Goal: Information Seeking & Learning: Learn about a topic

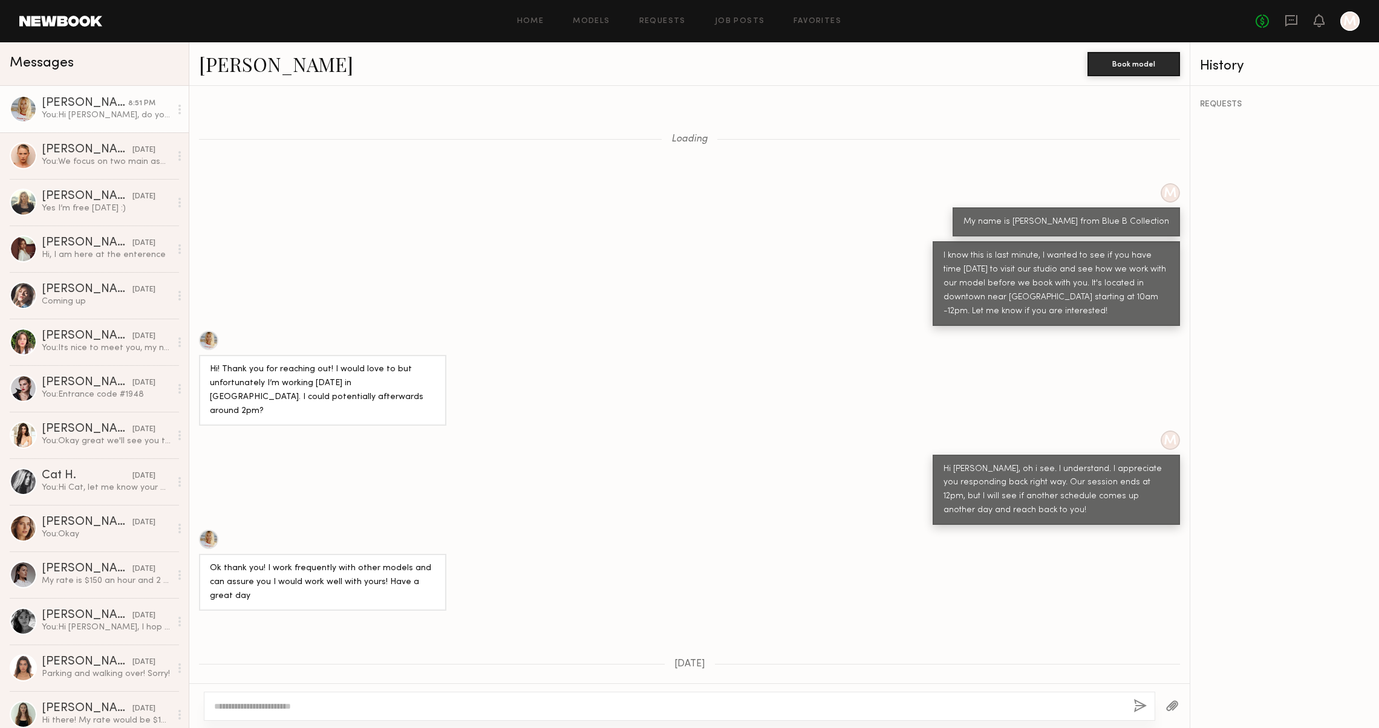
scroll to position [611, 0]
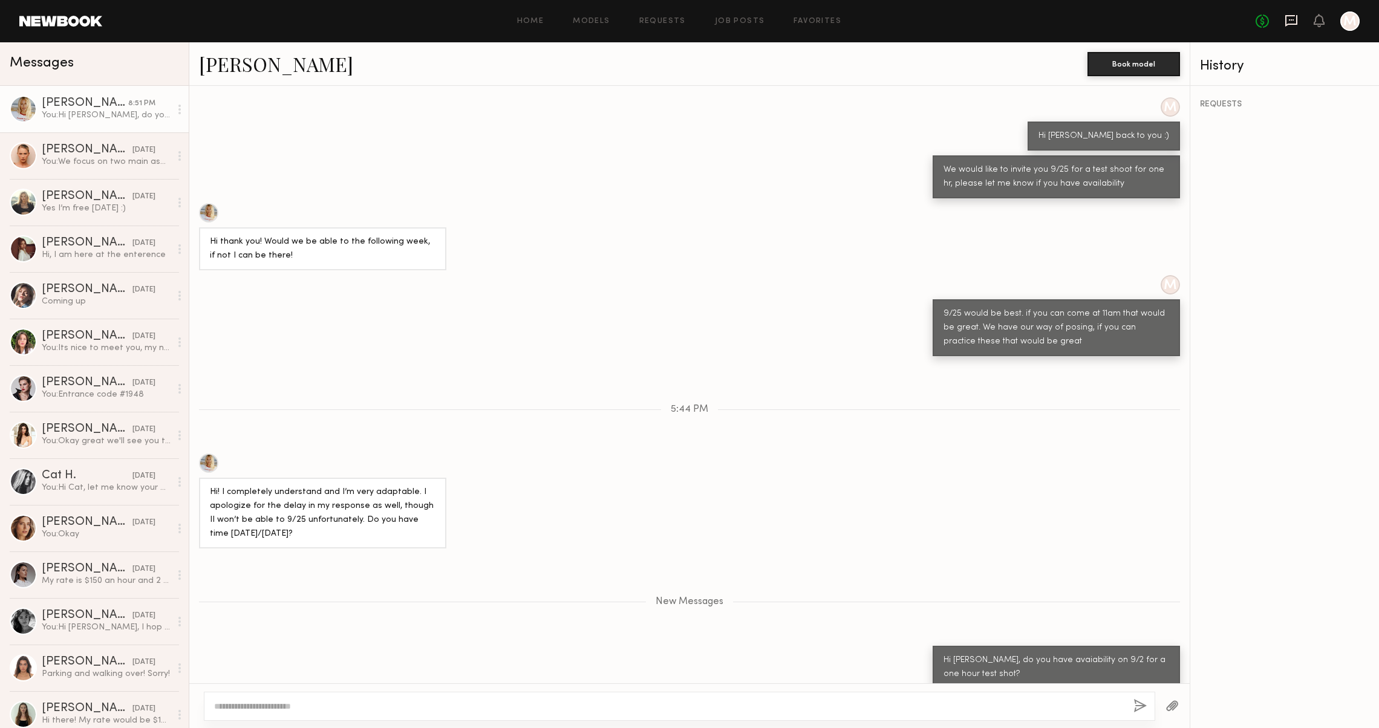
click at [1285, 22] on icon at bounding box center [1291, 20] width 13 height 13
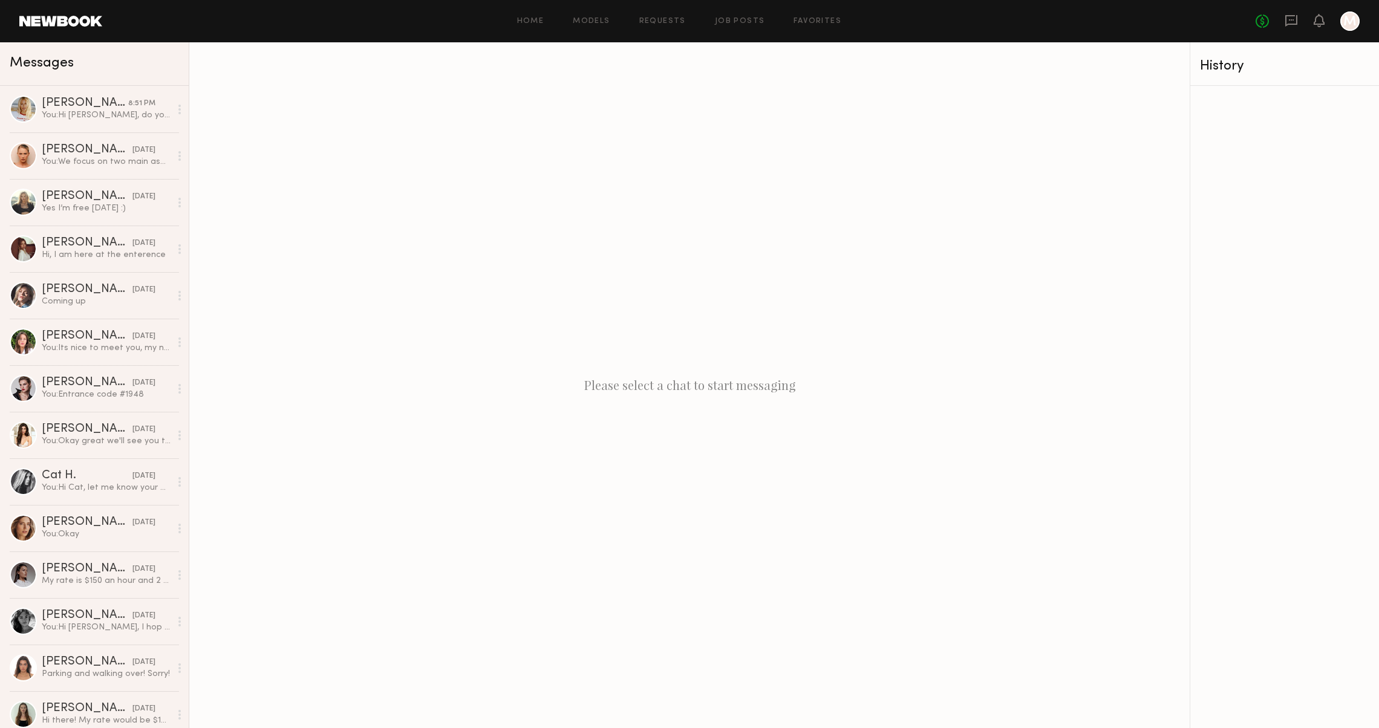
click at [88, 27] on header "Home Models Requests Job Posts Favorites Sign Out No fees up to $5,000 M" at bounding box center [689, 21] width 1379 height 42
click at [88, 23] on link at bounding box center [60, 21] width 83 height 11
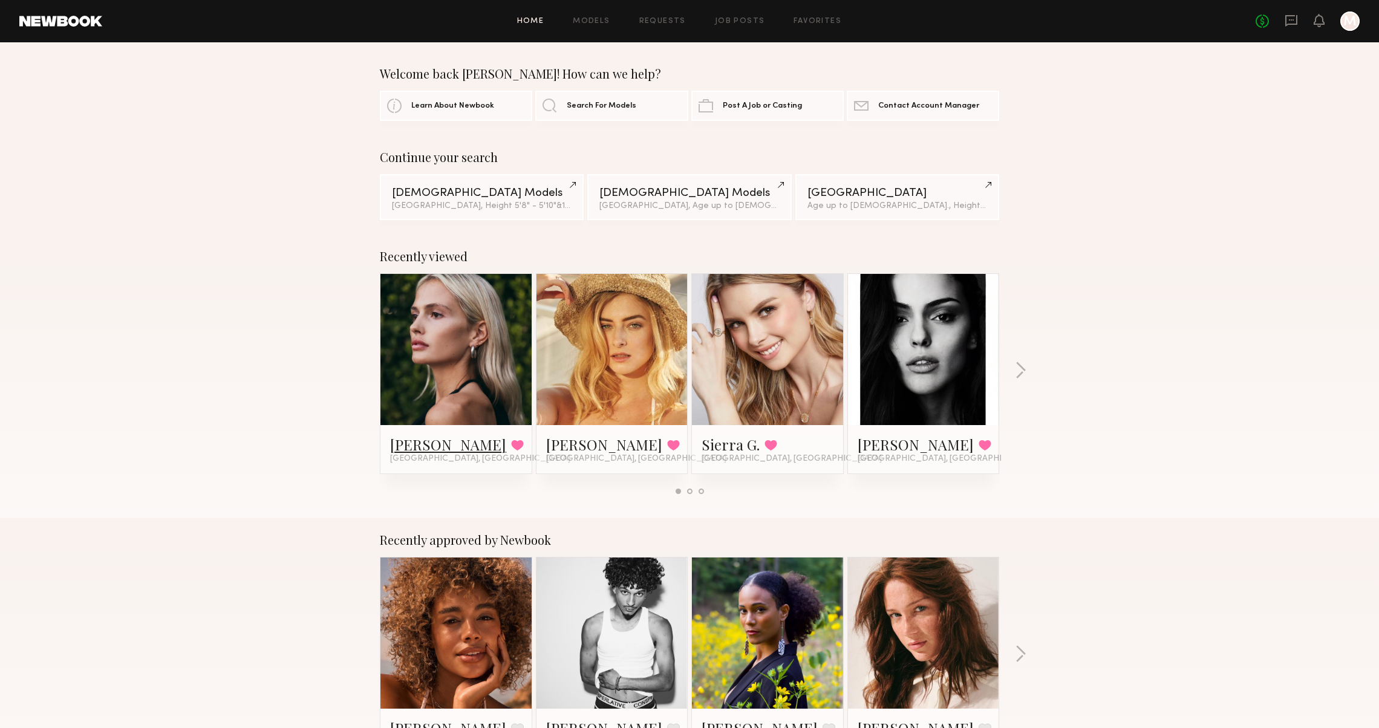
click at [419, 443] on link "[PERSON_NAME]" at bounding box center [448, 444] width 116 height 19
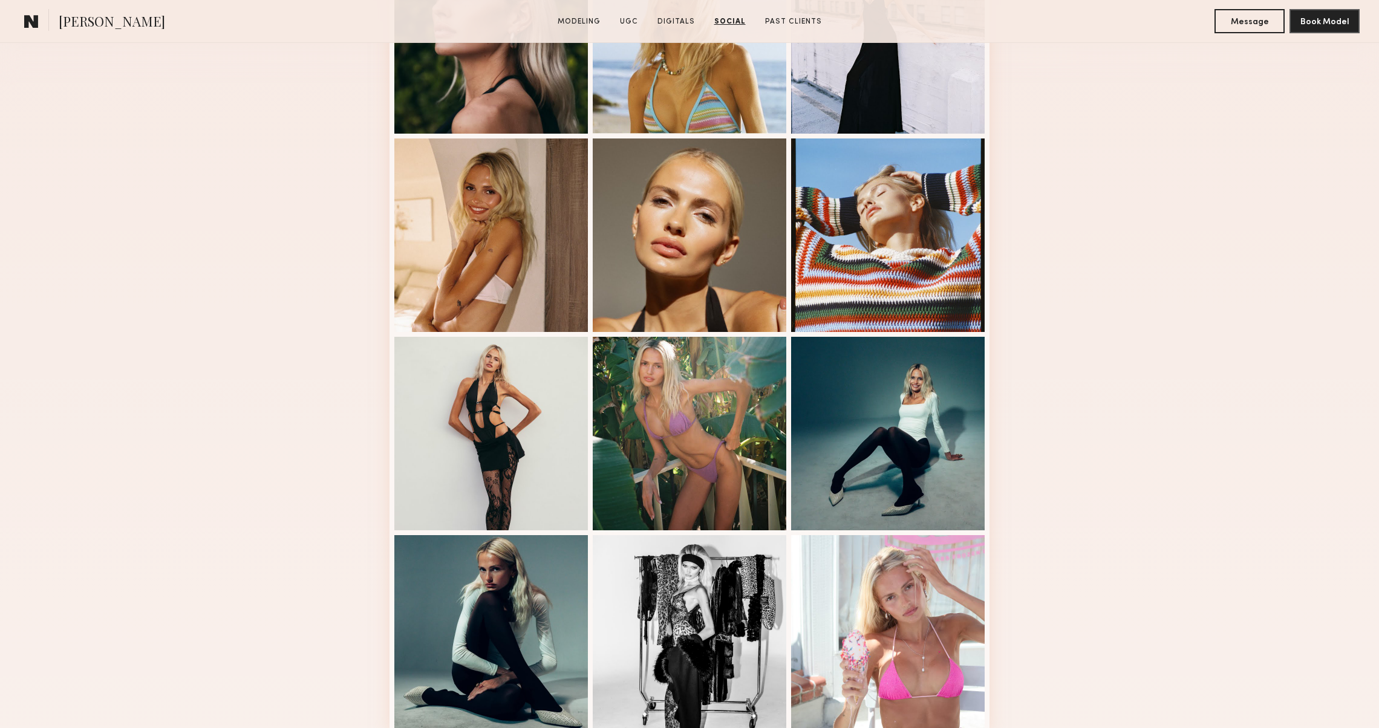
scroll to position [199, 0]
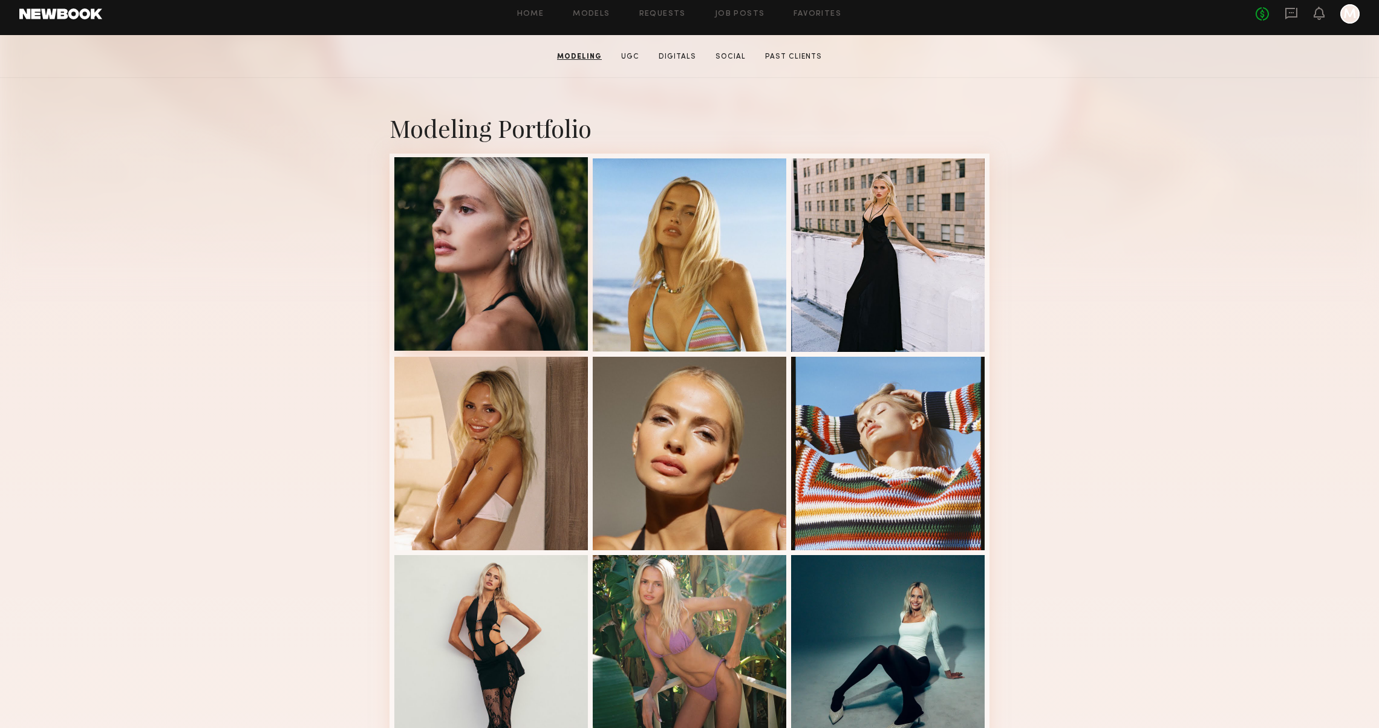
click at [417, 243] on div at bounding box center [491, 254] width 194 height 194
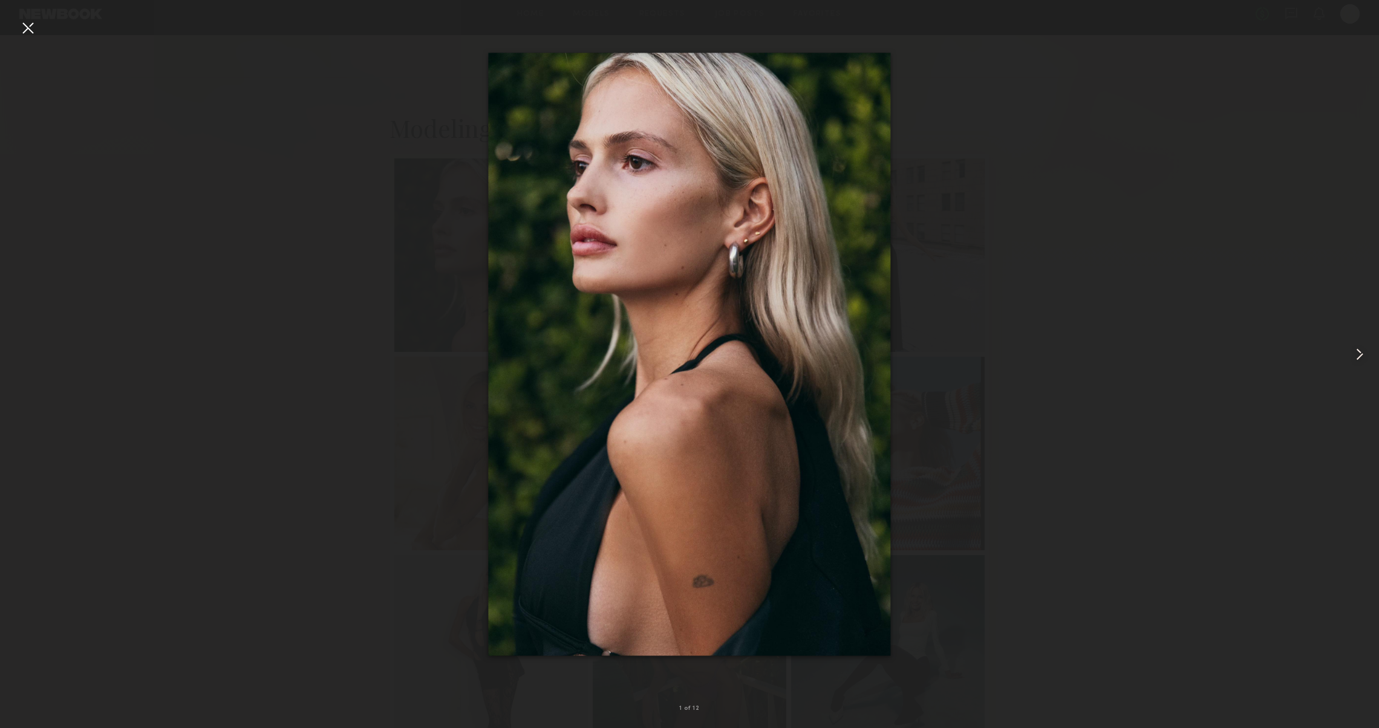
click at [1348, 362] on div at bounding box center [1351, 354] width 55 height 670
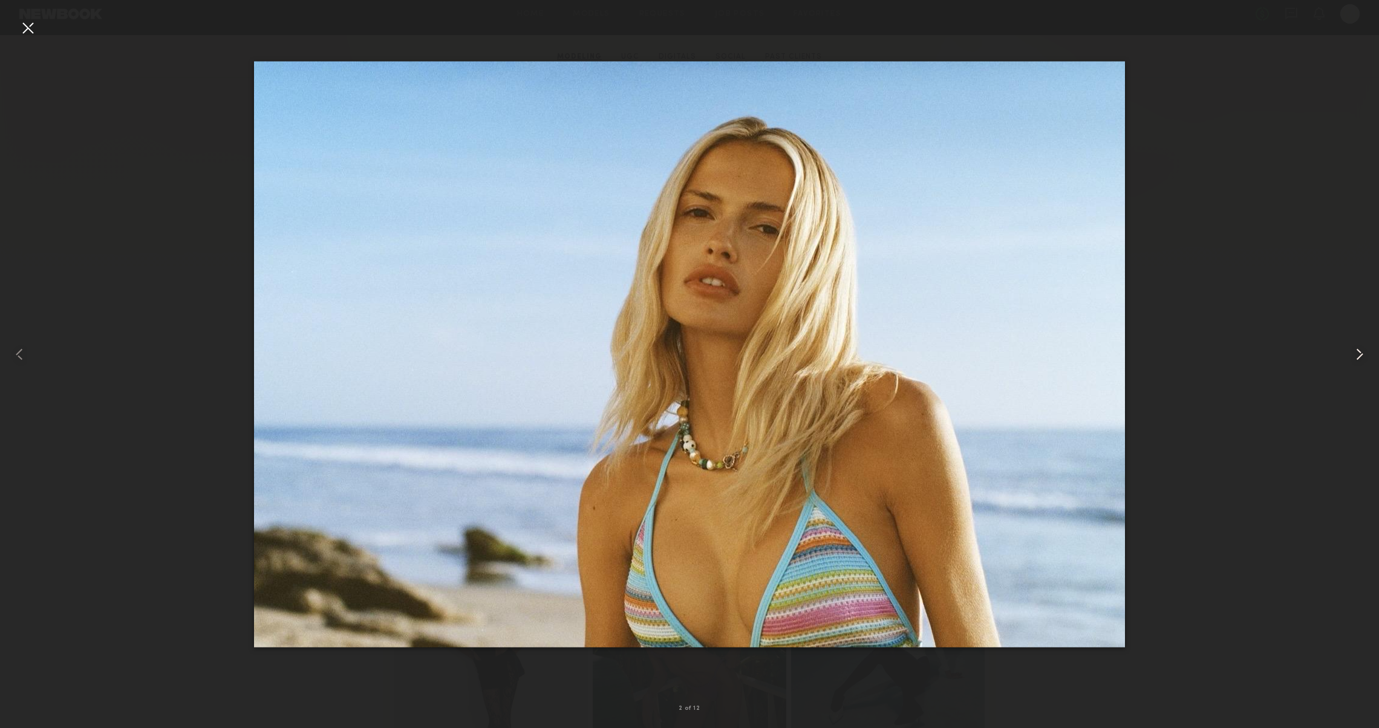
click at [1348, 362] on div at bounding box center [1351, 354] width 55 height 670
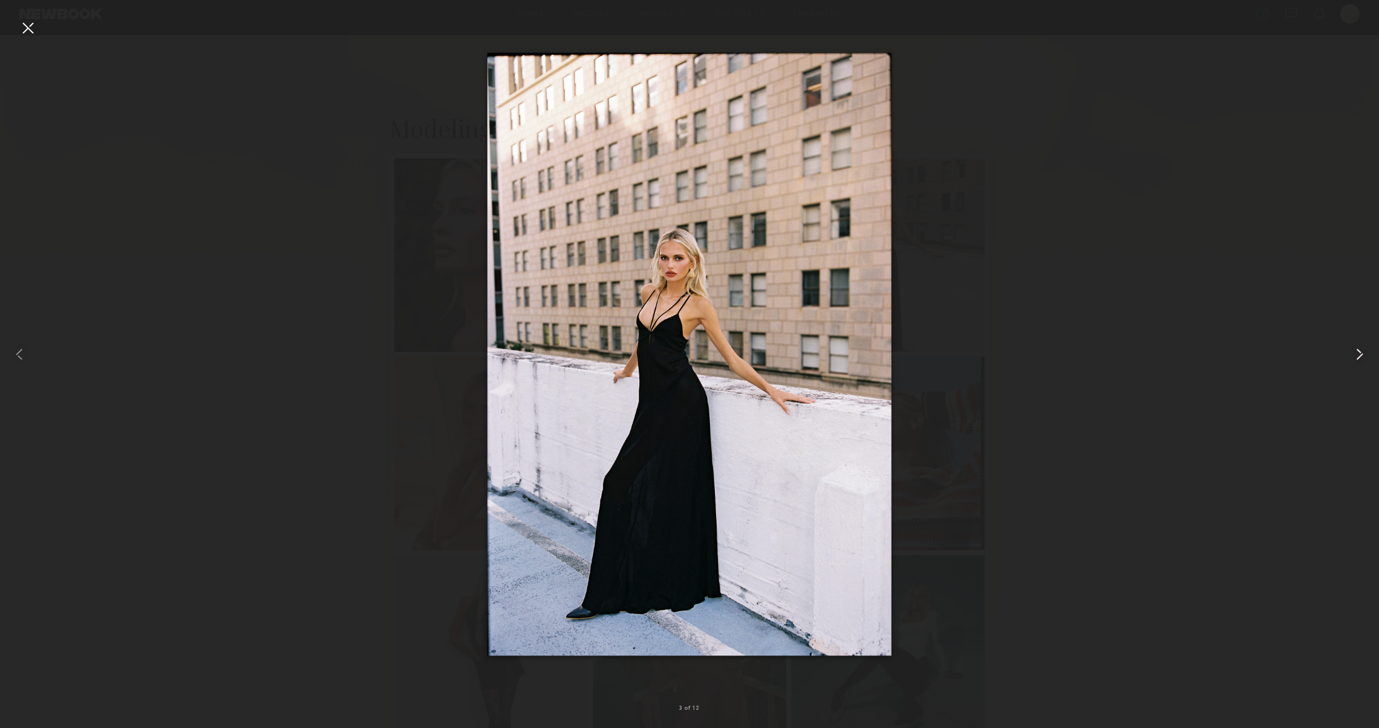
click at [1348, 362] on div at bounding box center [1351, 354] width 55 height 670
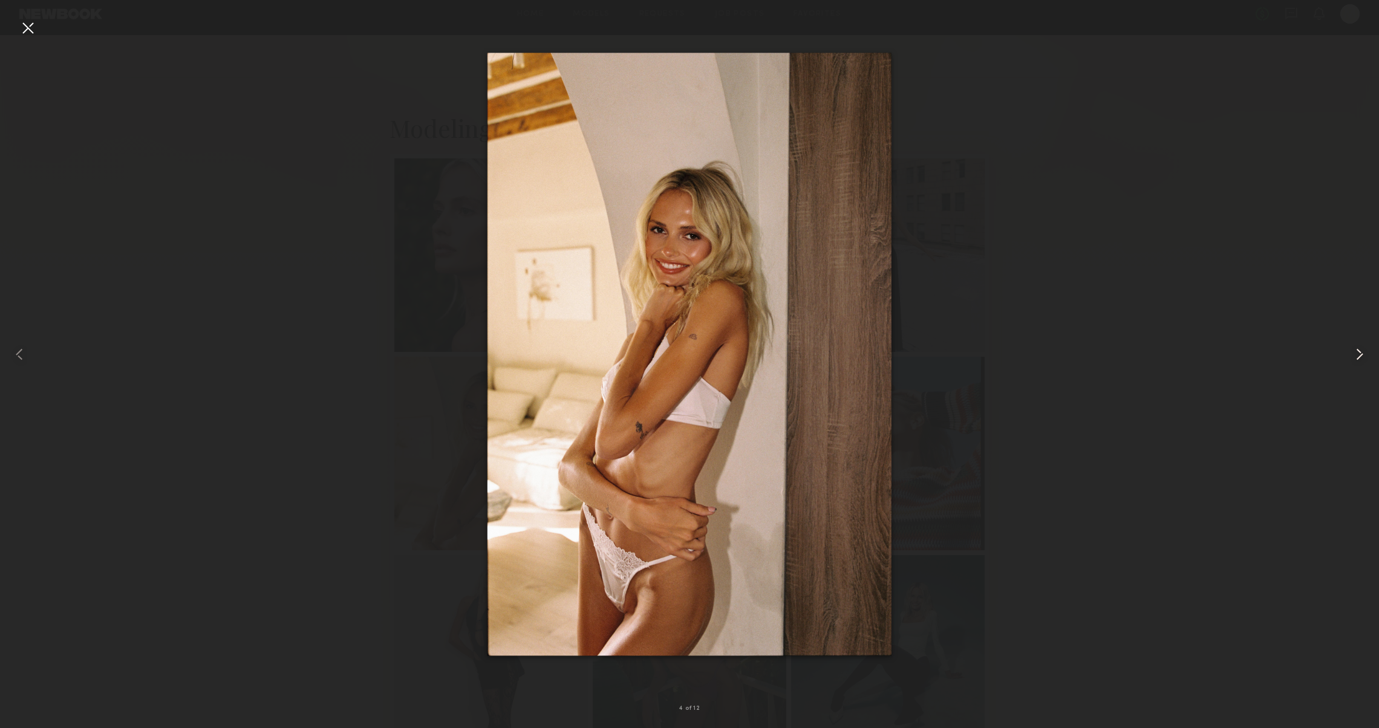
click at [1348, 362] on div at bounding box center [1351, 354] width 55 height 670
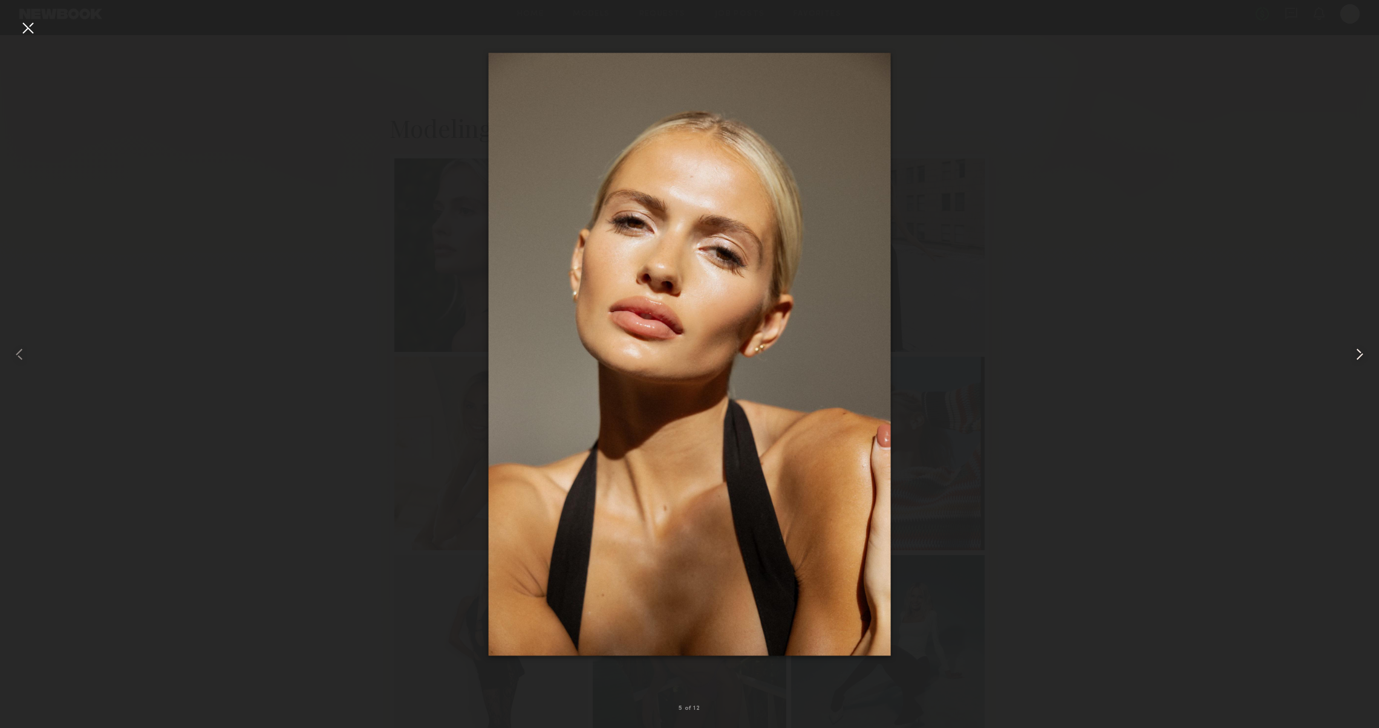
click at [1348, 362] on div at bounding box center [1351, 354] width 55 height 670
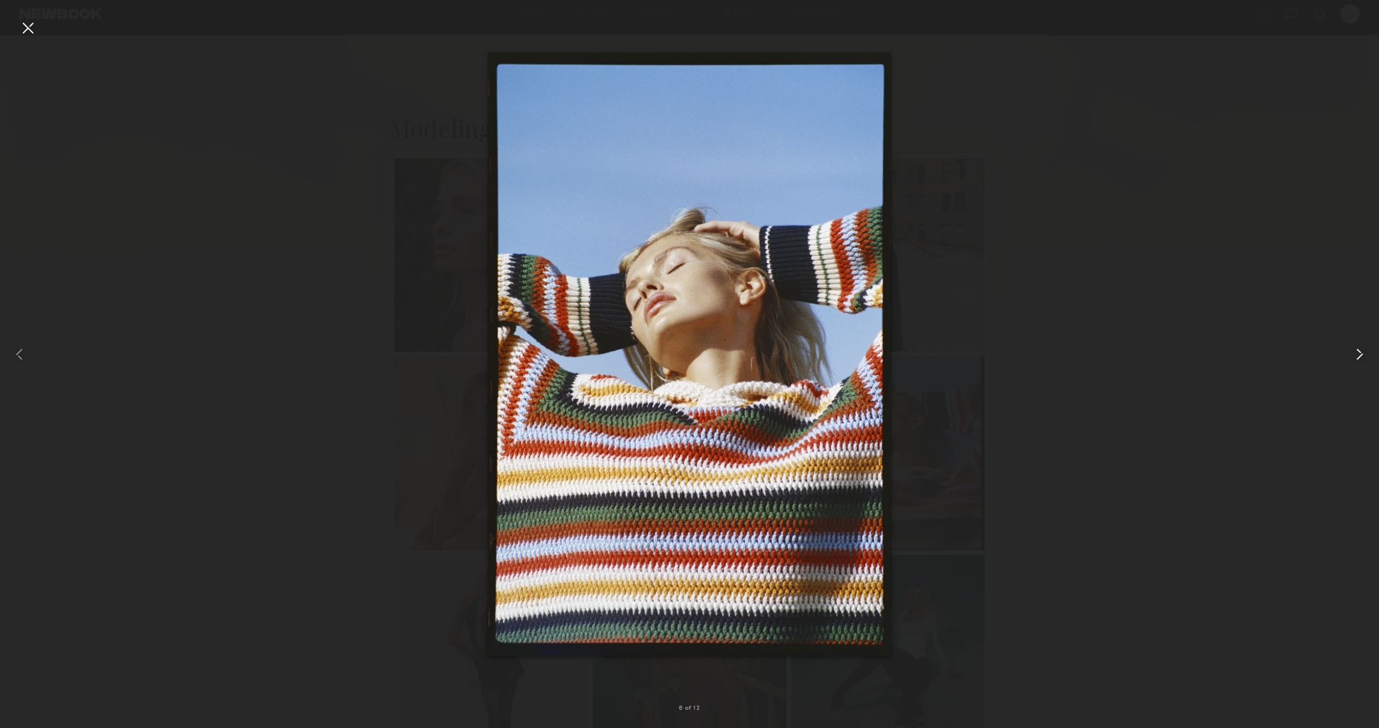
click at [1348, 362] on div at bounding box center [1351, 354] width 55 height 670
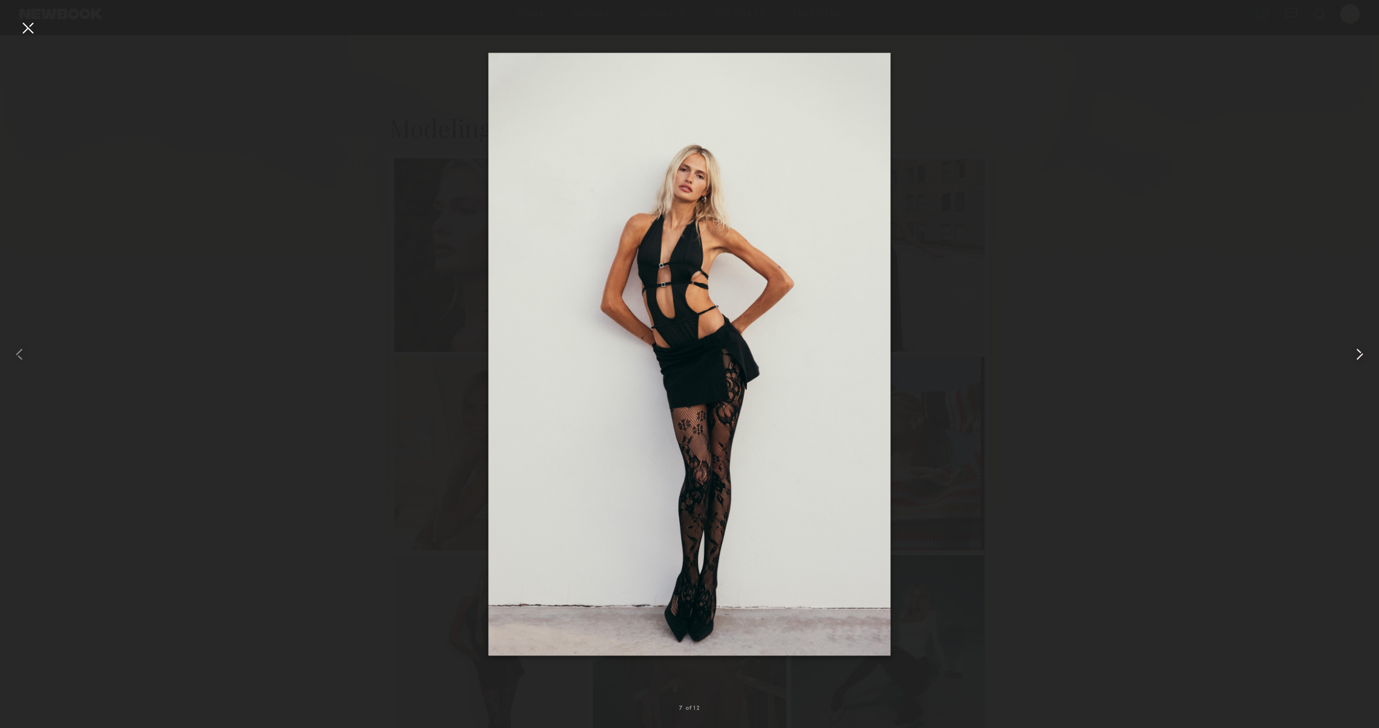
click at [1348, 362] on div at bounding box center [1351, 354] width 55 height 670
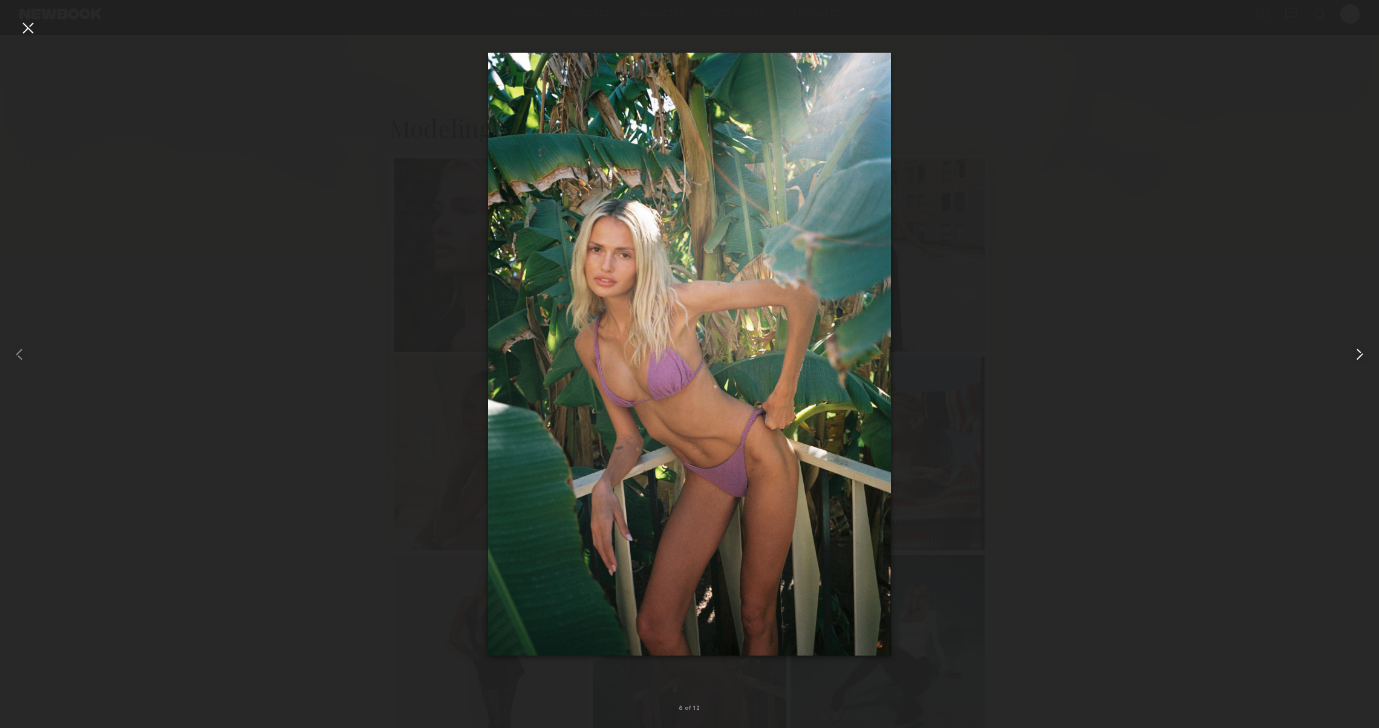
click at [1348, 362] on div at bounding box center [1351, 354] width 55 height 670
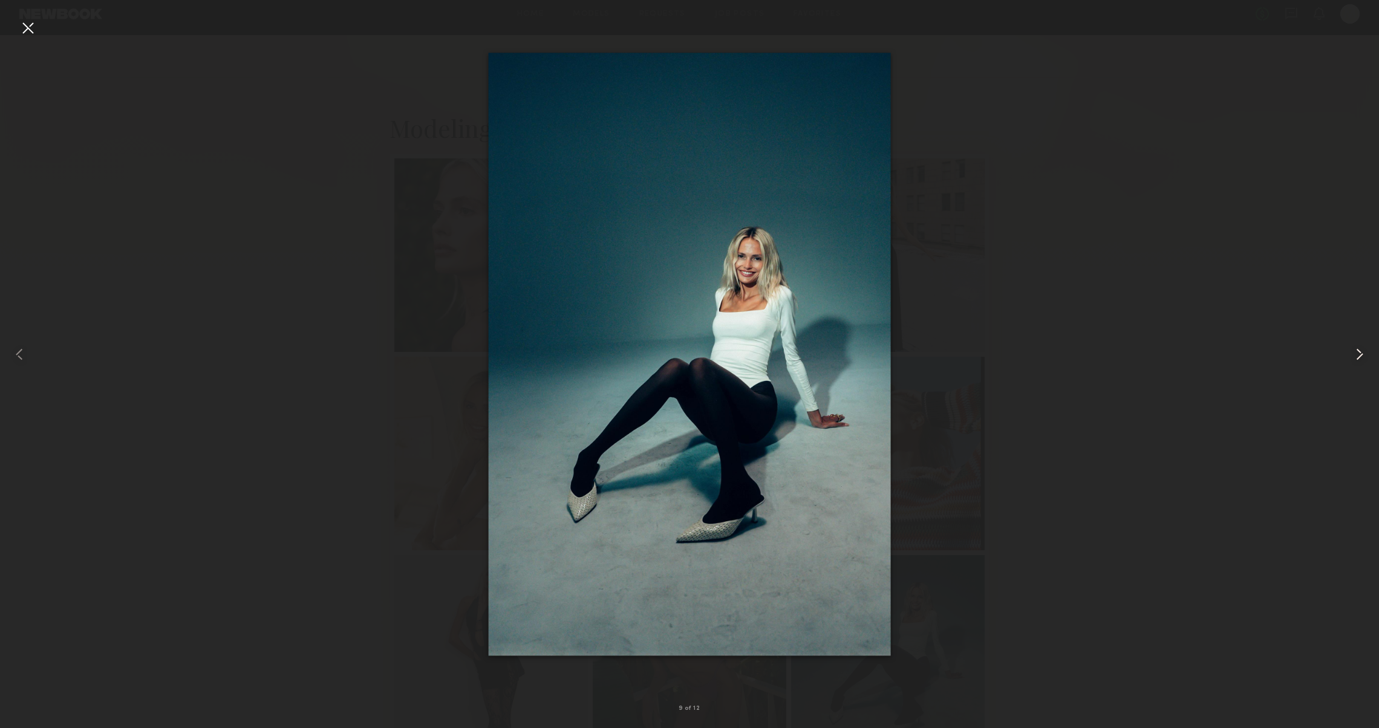
click at [1348, 362] on div at bounding box center [1351, 354] width 55 height 670
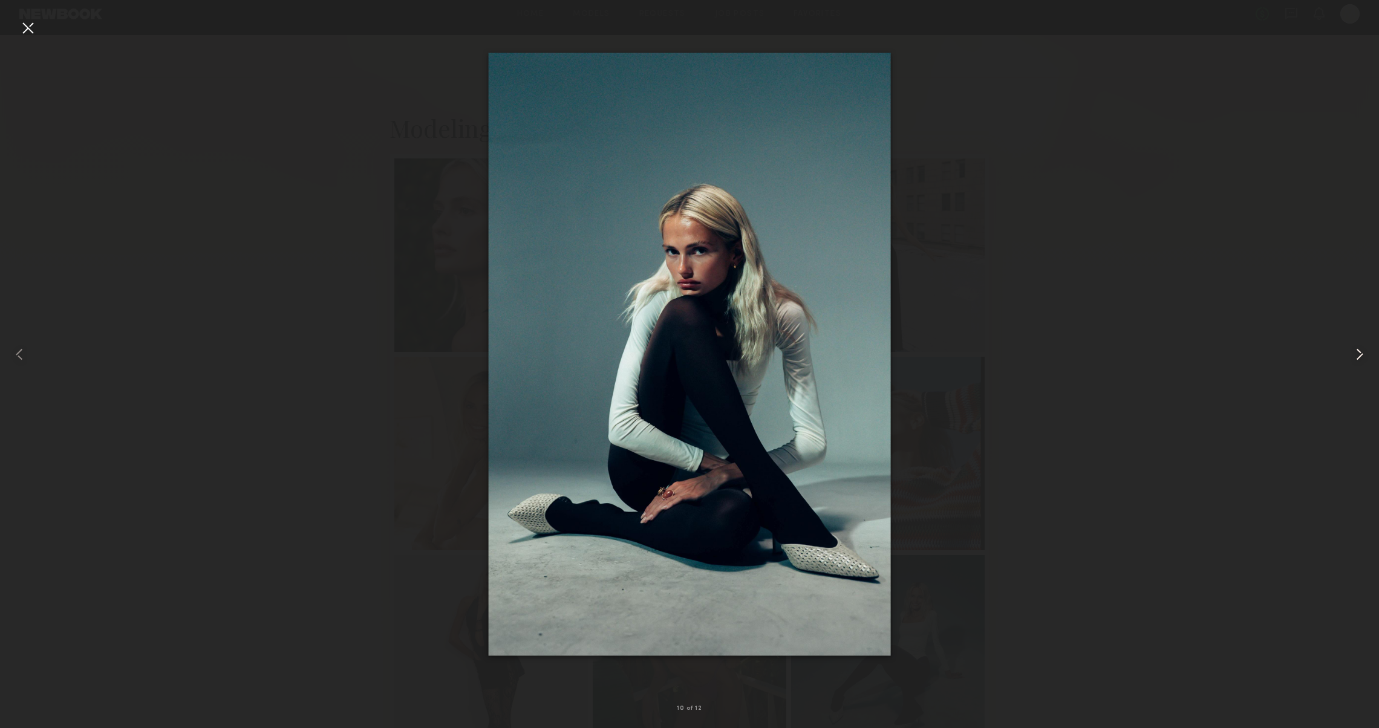
click at [1348, 362] on div at bounding box center [1351, 354] width 55 height 670
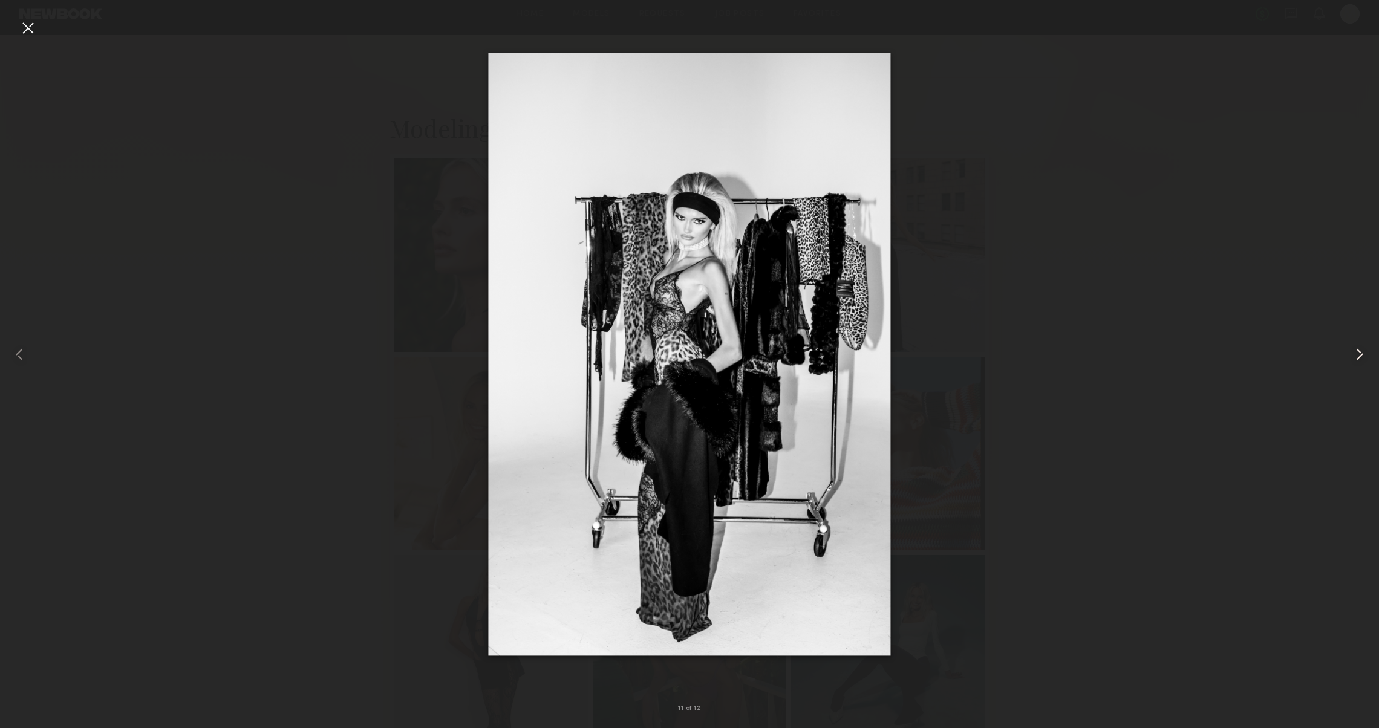
click at [1348, 362] on div at bounding box center [1351, 354] width 55 height 670
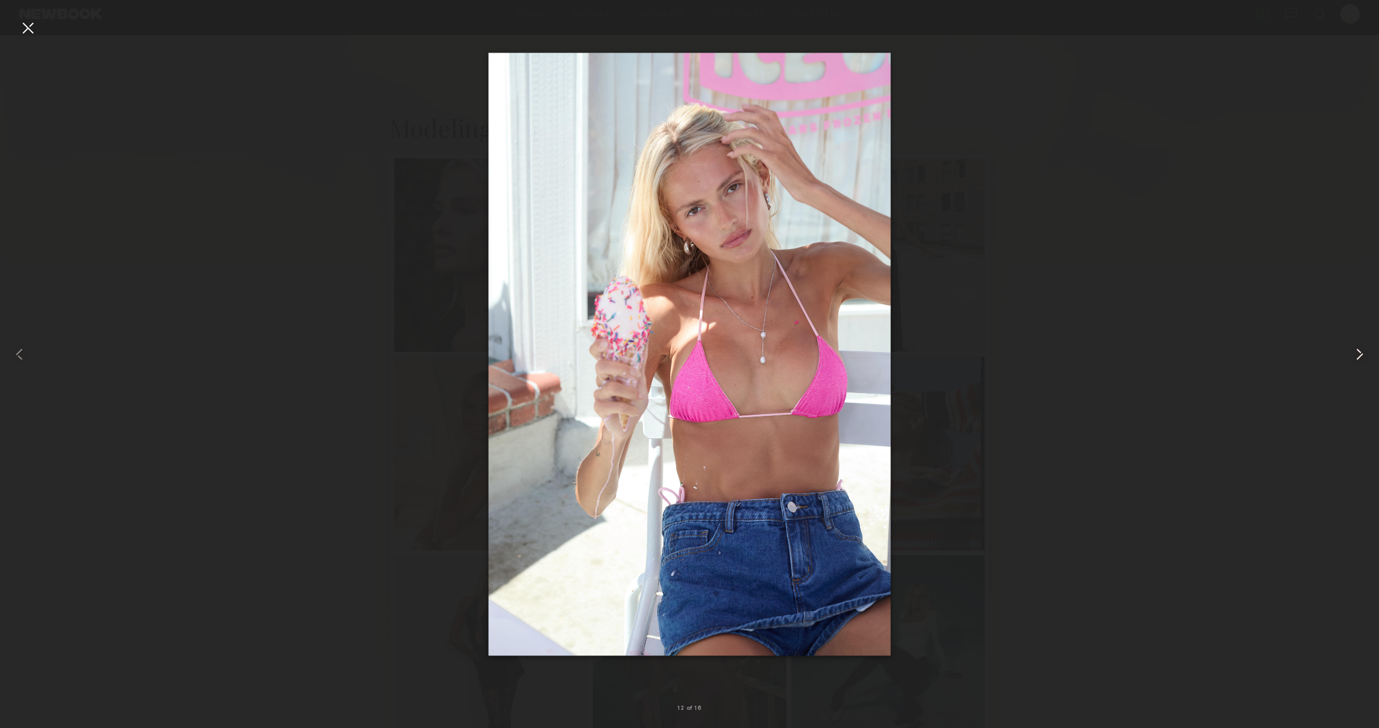
click at [1348, 362] on div at bounding box center [1351, 354] width 55 height 670
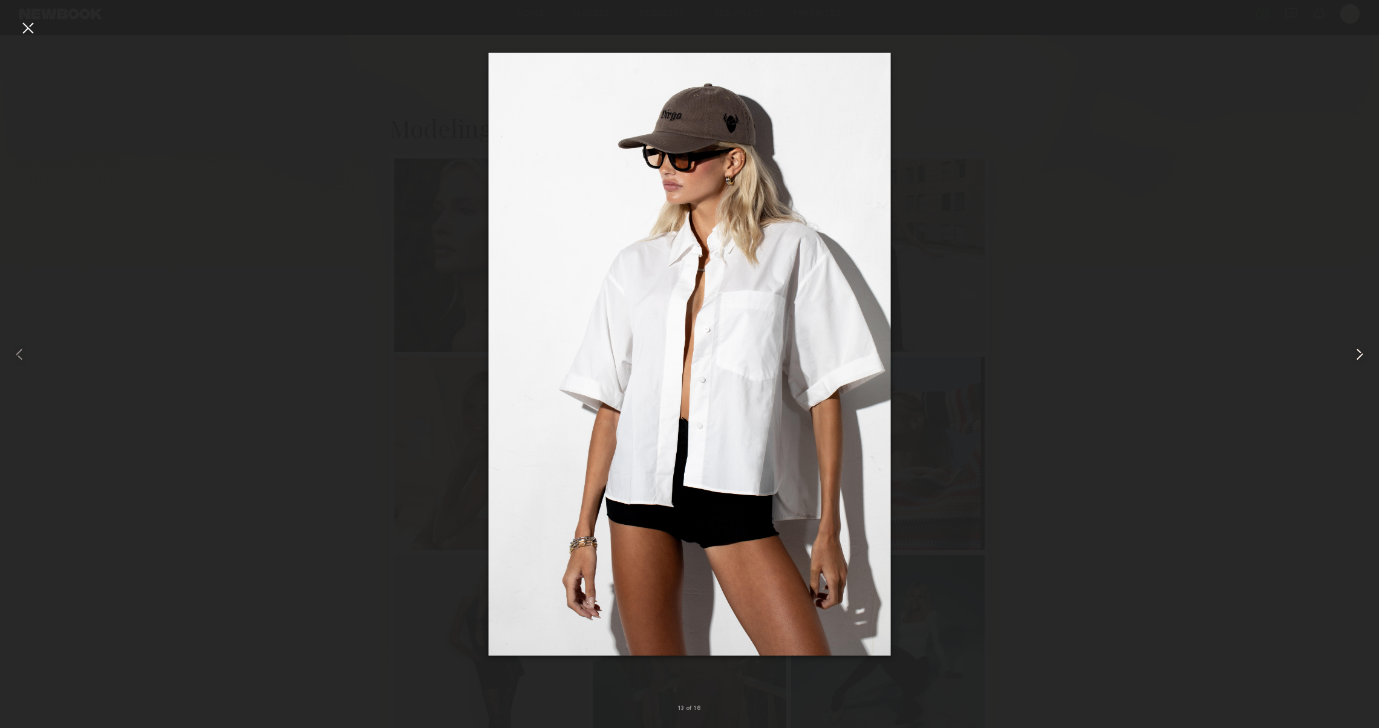
click at [1348, 362] on div at bounding box center [1351, 354] width 55 height 670
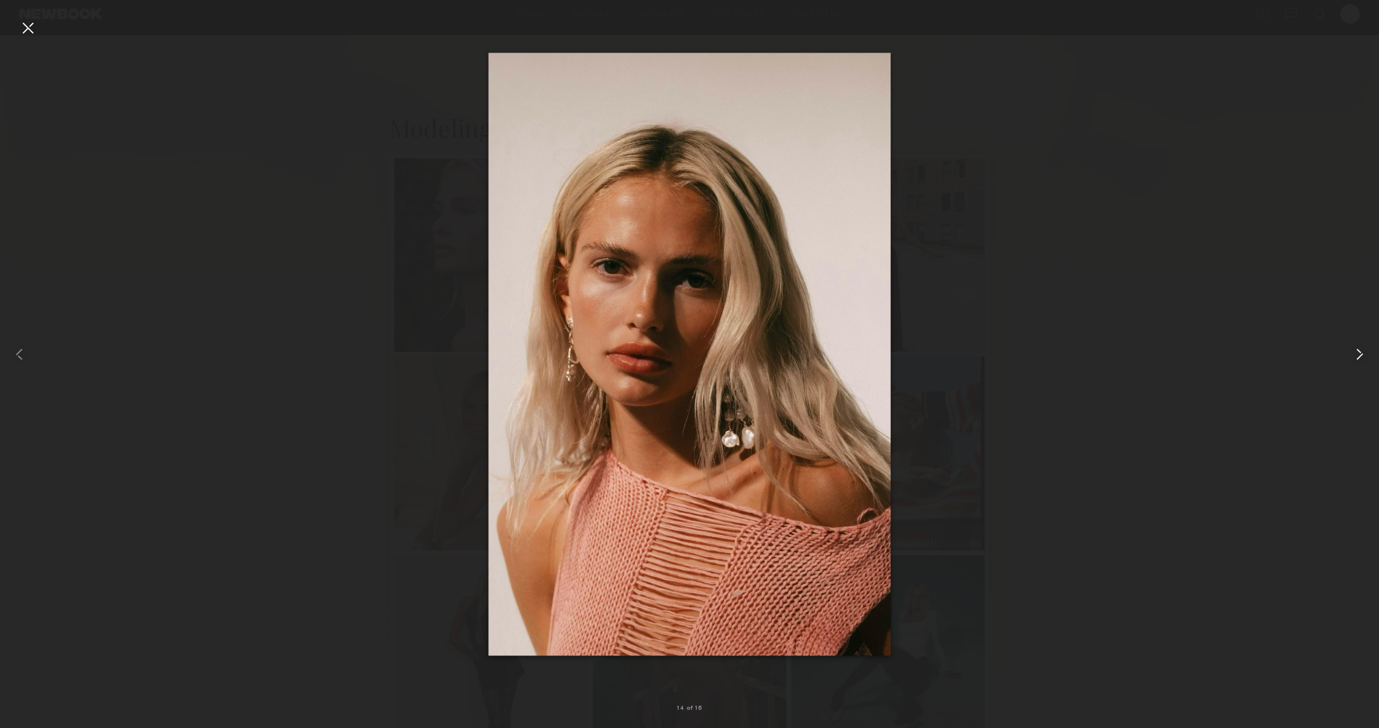
click at [1348, 362] on div at bounding box center [1351, 354] width 55 height 670
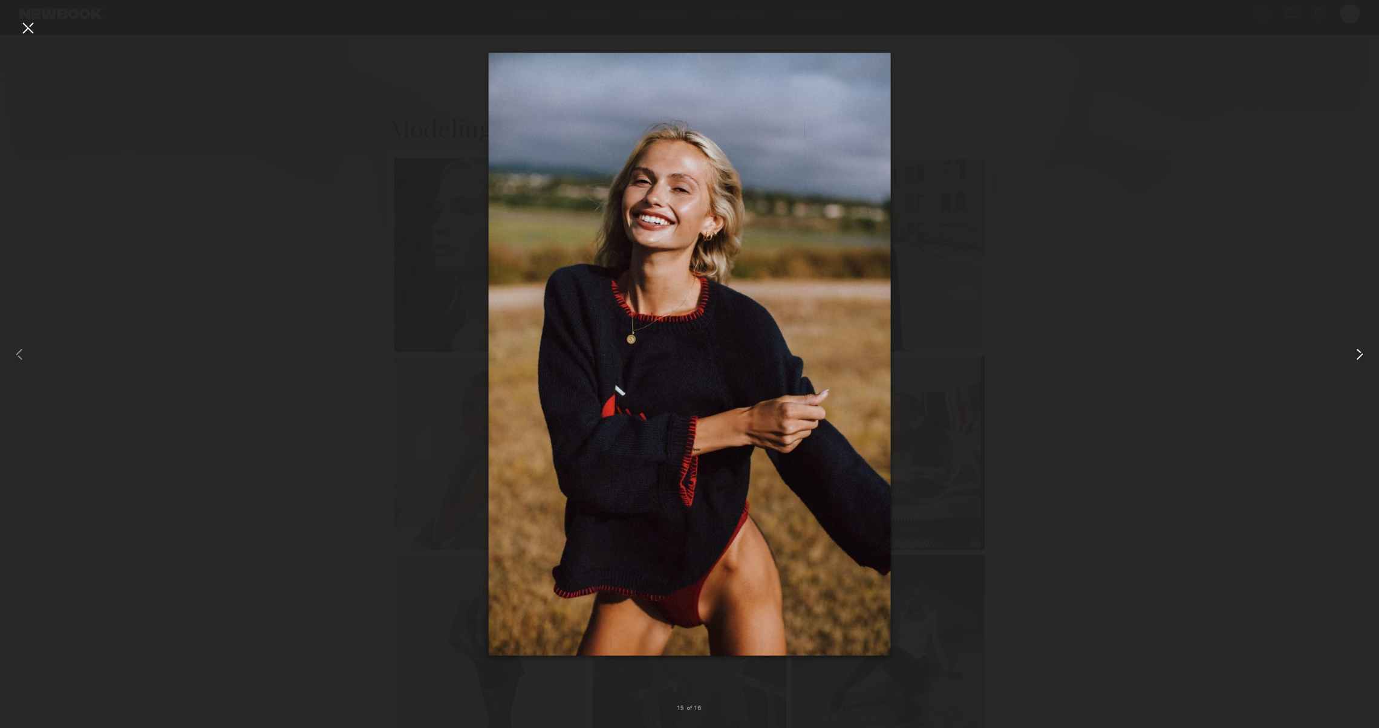
click at [1348, 362] on div at bounding box center [1351, 354] width 55 height 670
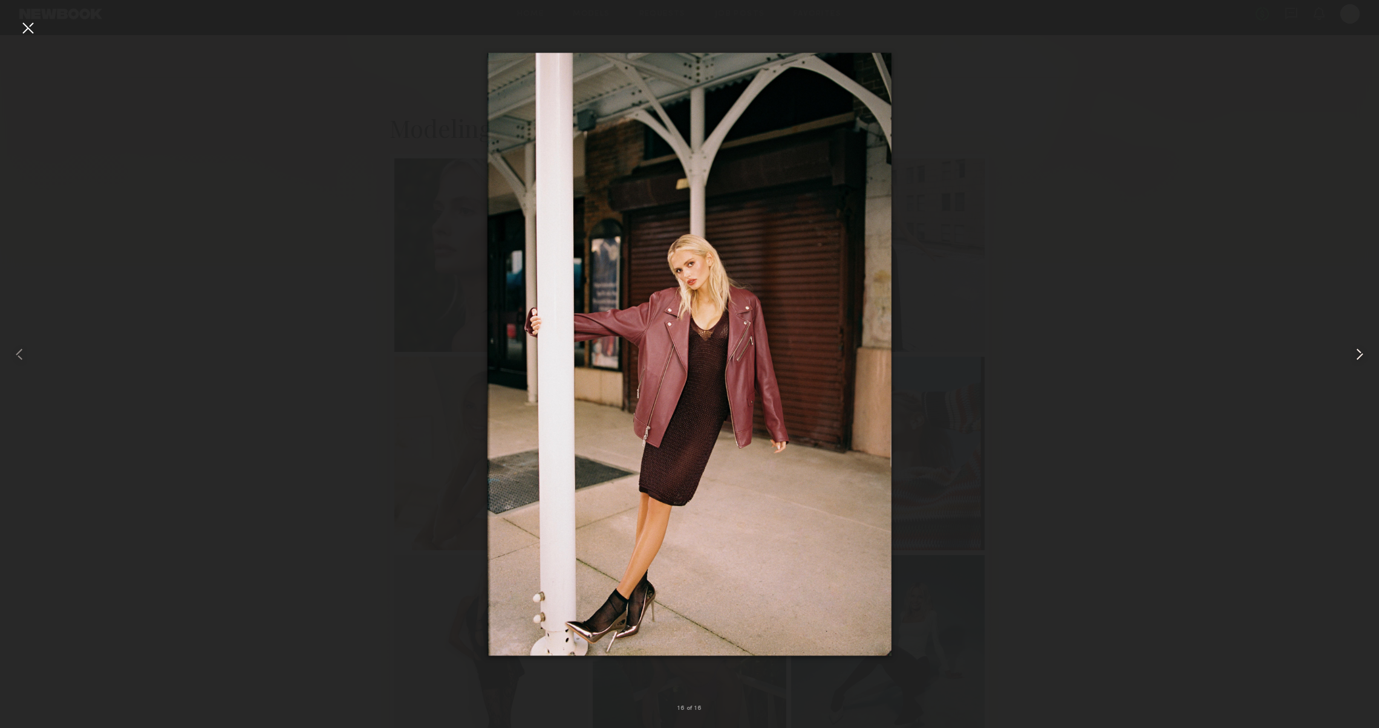
click at [1348, 362] on div at bounding box center [1351, 354] width 55 height 670
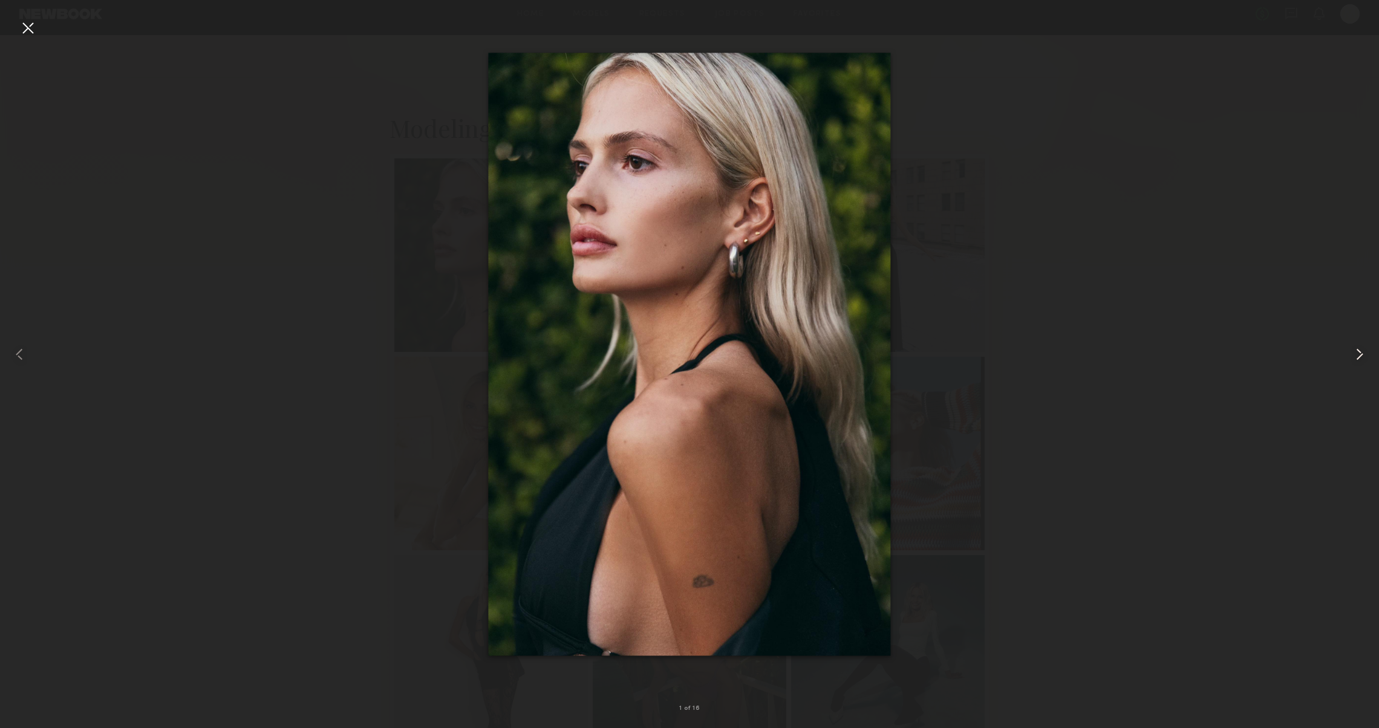
click at [1348, 362] on div at bounding box center [1351, 354] width 55 height 670
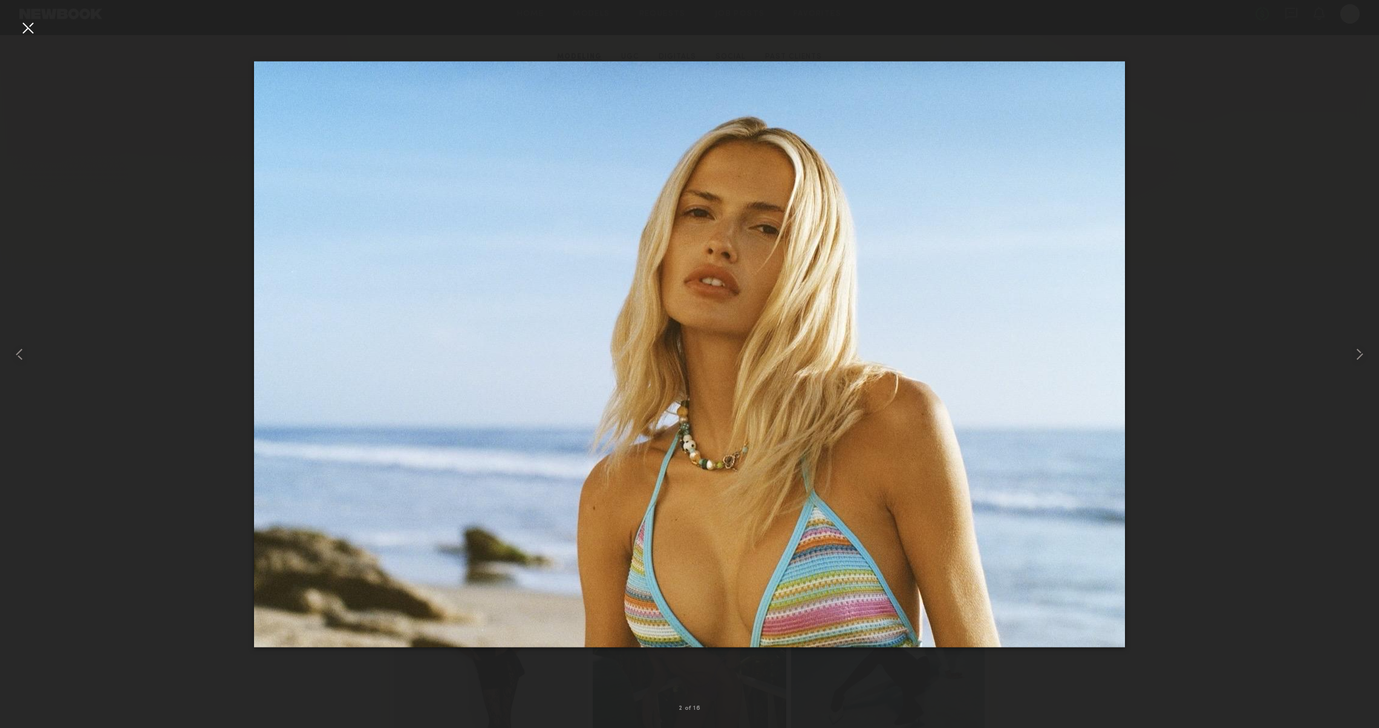
click at [35, 24] on div at bounding box center [27, 27] width 19 height 19
